Goal: Task Accomplishment & Management: Use online tool/utility

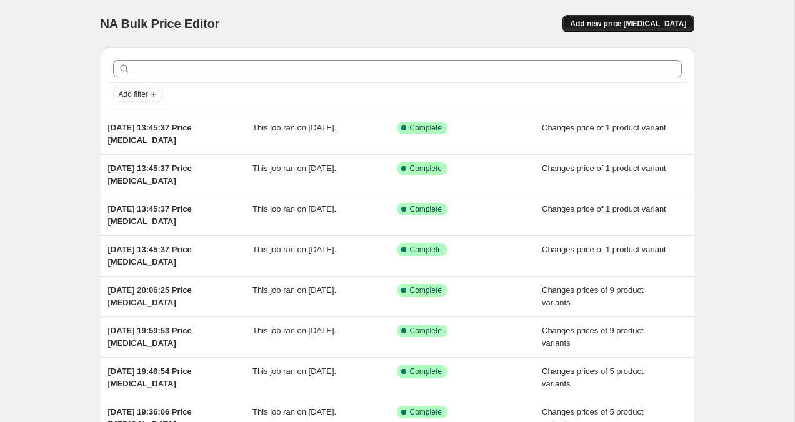
click at [642, 24] on span "Add new price [MEDICAL_DATA]" at bounding box center [628, 24] width 116 height 10
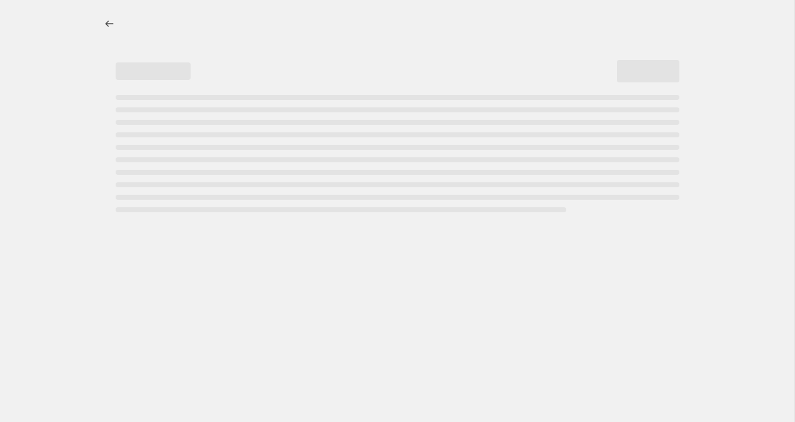
select select "percentage"
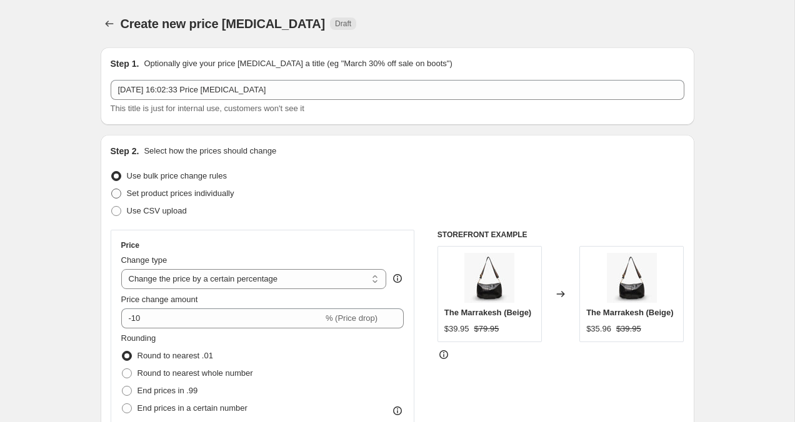
click at [114, 196] on span at bounding box center [116, 194] width 10 height 10
click at [112, 189] on input "Set product prices individually" at bounding box center [111, 189] width 1 height 1
radio input "true"
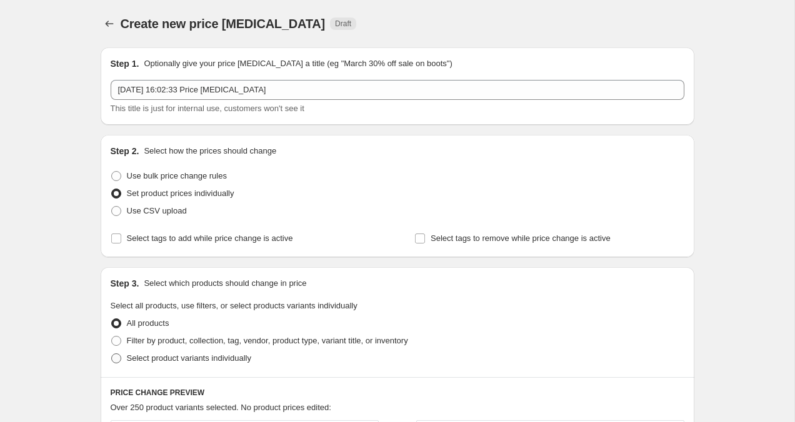
click at [115, 362] on span at bounding box center [116, 359] width 10 height 10
click at [112, 354] on input "Select product variants individually" at bounding box center [111, 354] width 1 height 1
radio input "true"
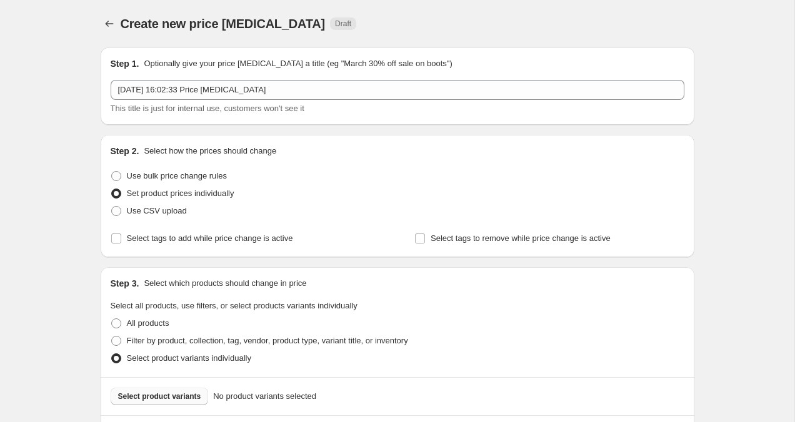
click at [134, 401] on span "Select product variants" at bounding box center [159, 397] width 83 height 10
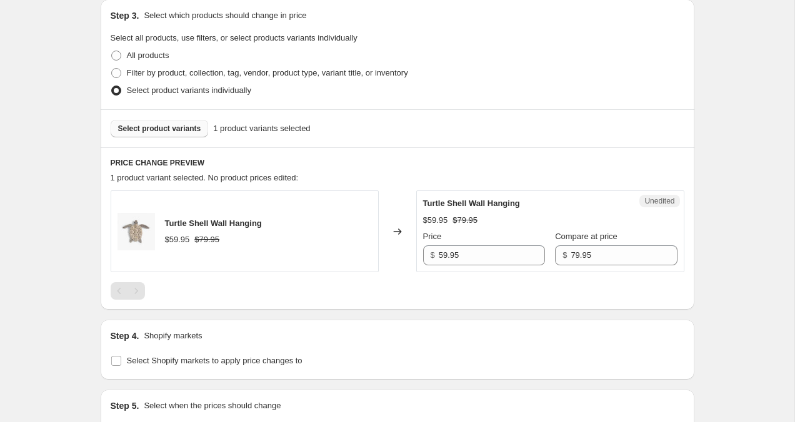
scroll to position [311, 0]
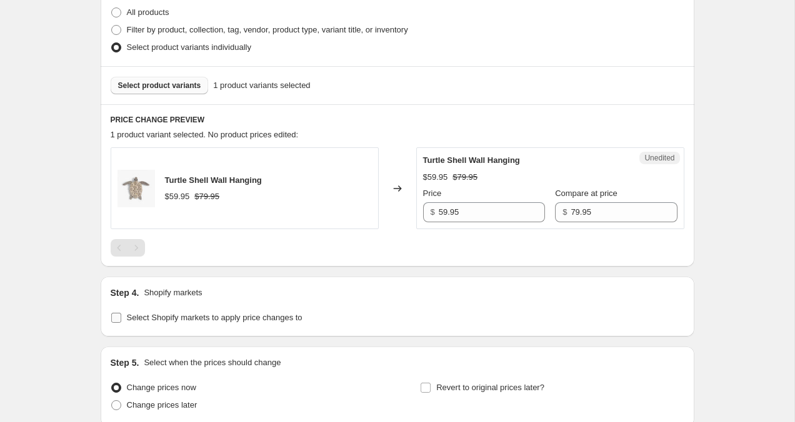
click at [117, 318] on input "Select Shopify markets to apply price changes to" at bounding box center [116, 318] width 10 height 10
checkbox input "true"
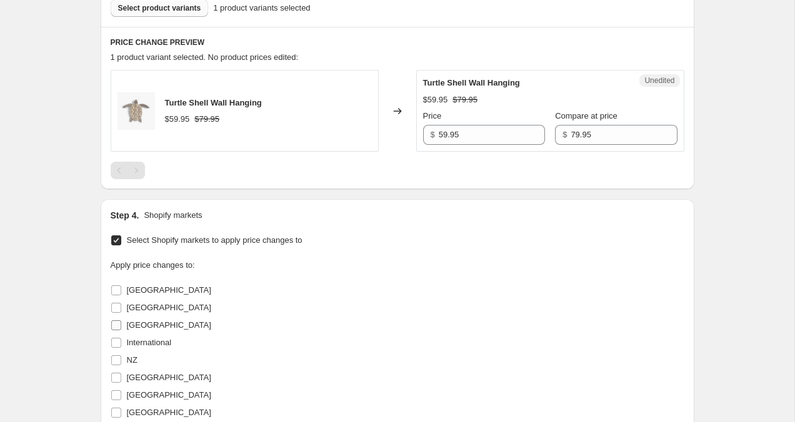
scroll to position [390, 0]
click at [116, 324] on input "[GEOGRAPHIC_DATA]" at bounding box center [116, 324] width 10 height 10
checkbox input "true"
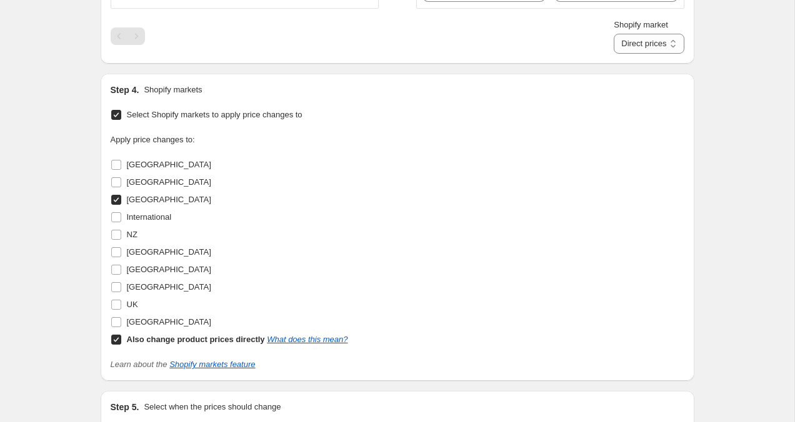
scroll to position [535, 0]
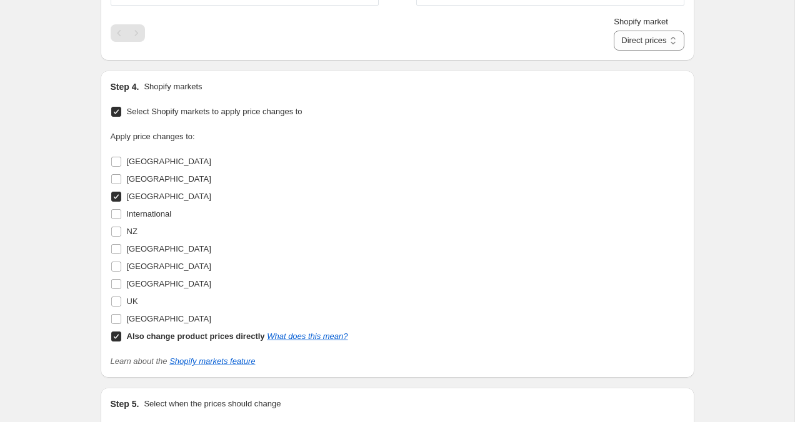
click at [116, 336] on input "Also change product prices directly What does this mean?" at bounding box center [116, 337] width 10 height 10
checkbox input "false"
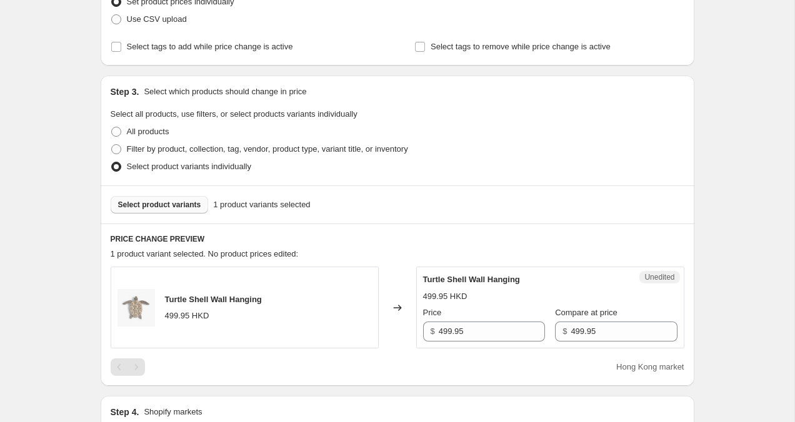
scroll to position [180, 0]
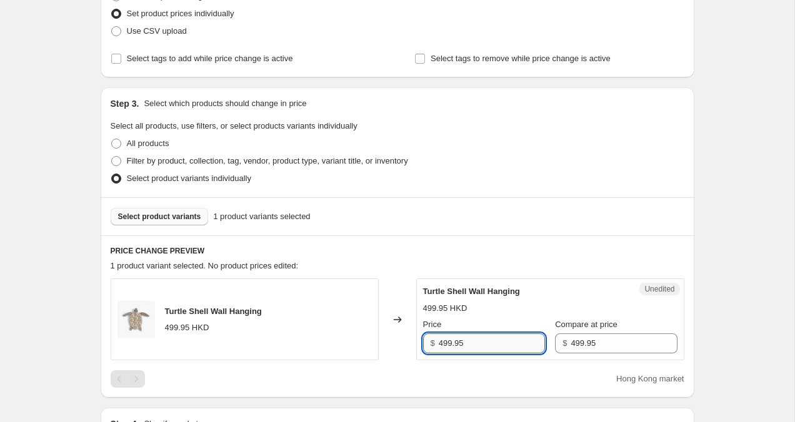
click at [442, 345] on input "499.95" at bounding box center [492, 344] width 106 height 20
click at [718, 184] on div "Create new price [MEDICAL_DATA]. This page is ready Create new price [MEDICAL_D…" at bounding box center [397, 364] width 794 height 1089
click at [445, 344] on input "299.95" at bounding box center [492, 344] width 106 height 20
type input "399.95"
click at [773, 174] on div "Create new price [MEDICAL_DATA]. This page is ready Create new price [MEDICAL_D…" at bounding box center [397, 364] width 794 height 1089
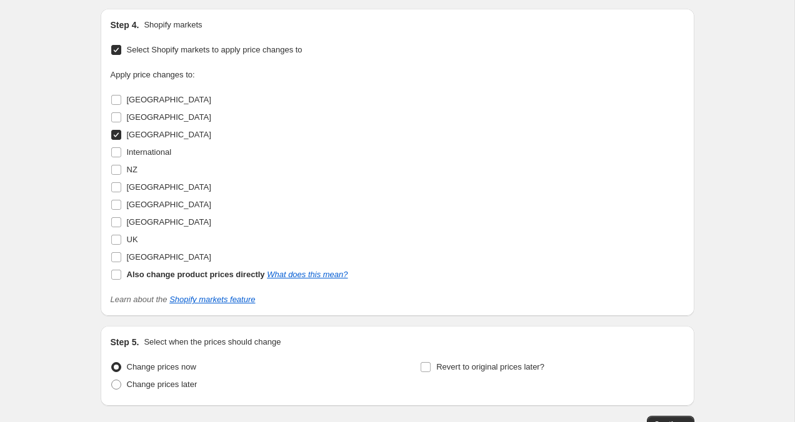
scroll to position [667, 0]
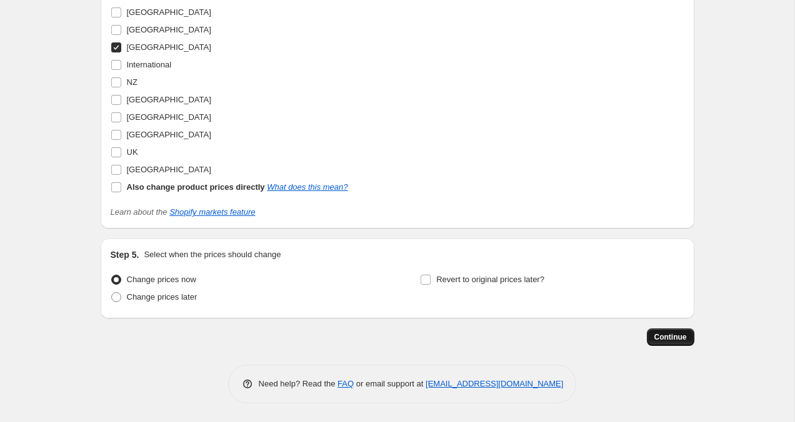
click at [677, 341] on span "Continue" at bounding box center [670, 337] width 32 height 10
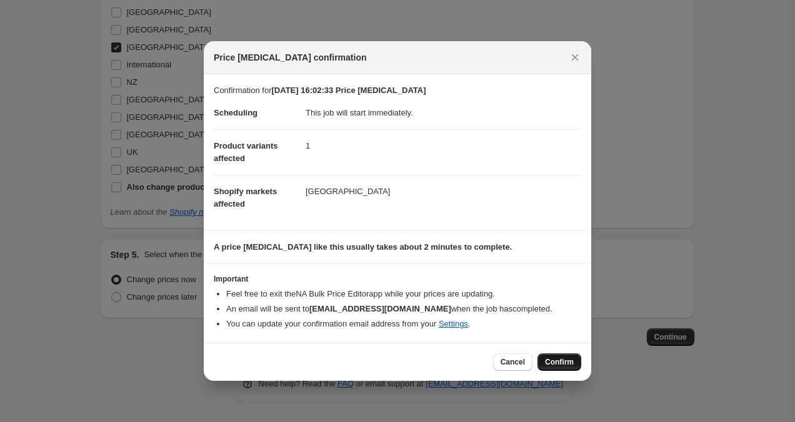
click at [557, 370] on button "Confirm" at bounding box center [559, 362] width 44 height 17
